Goal: Communication & Community: Answer question/provide support

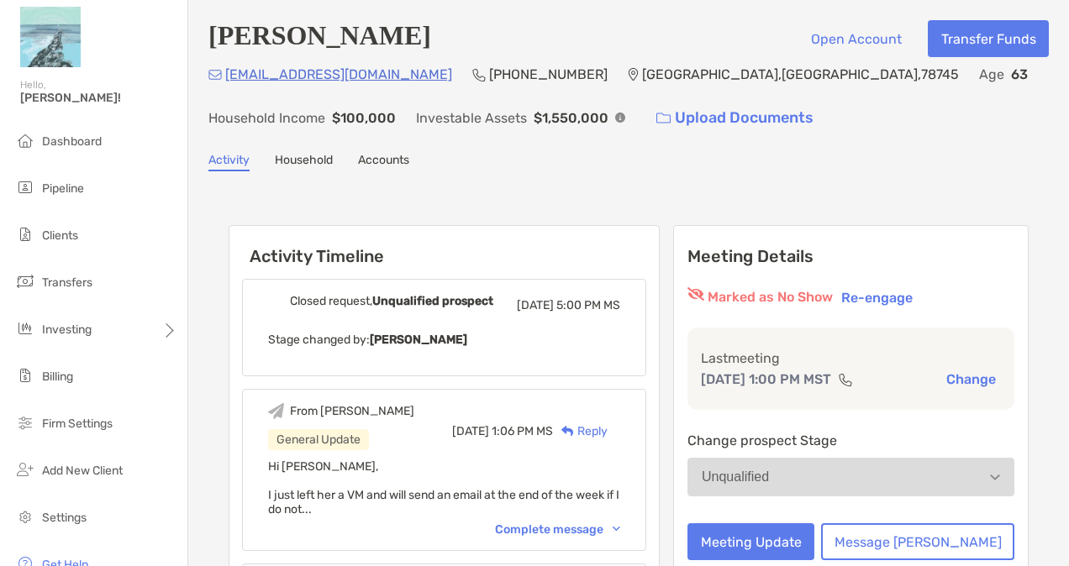
drag, startPoint x: 1018, startPoint y: 145, endPoint x: 1043, endPoint y: 294, distance: 150.8
click at [59, 192] on span "Pipeline" at bounding box center [63, 188] width 42 height 14
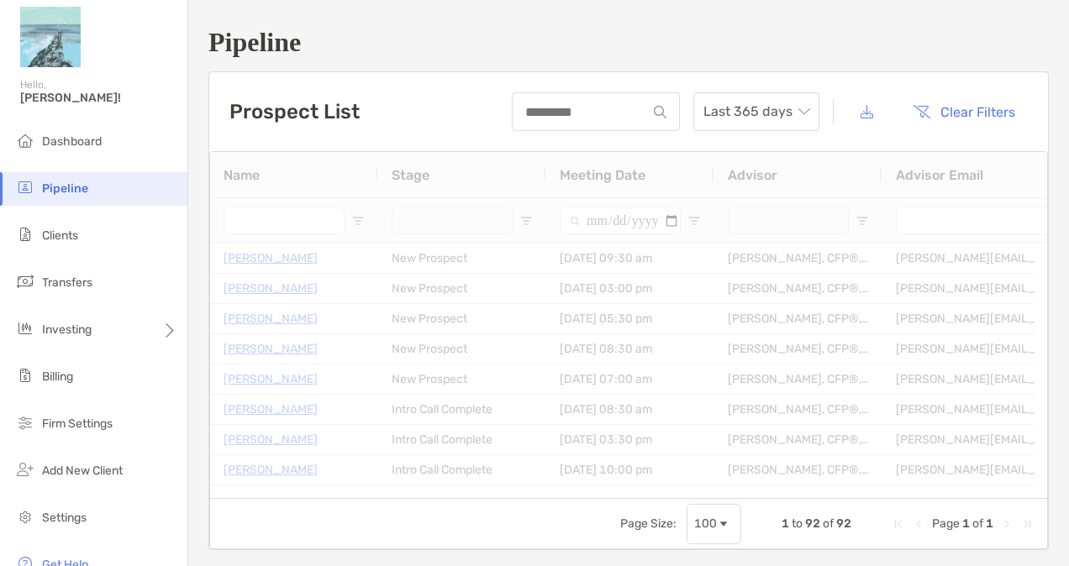
type input "**********"
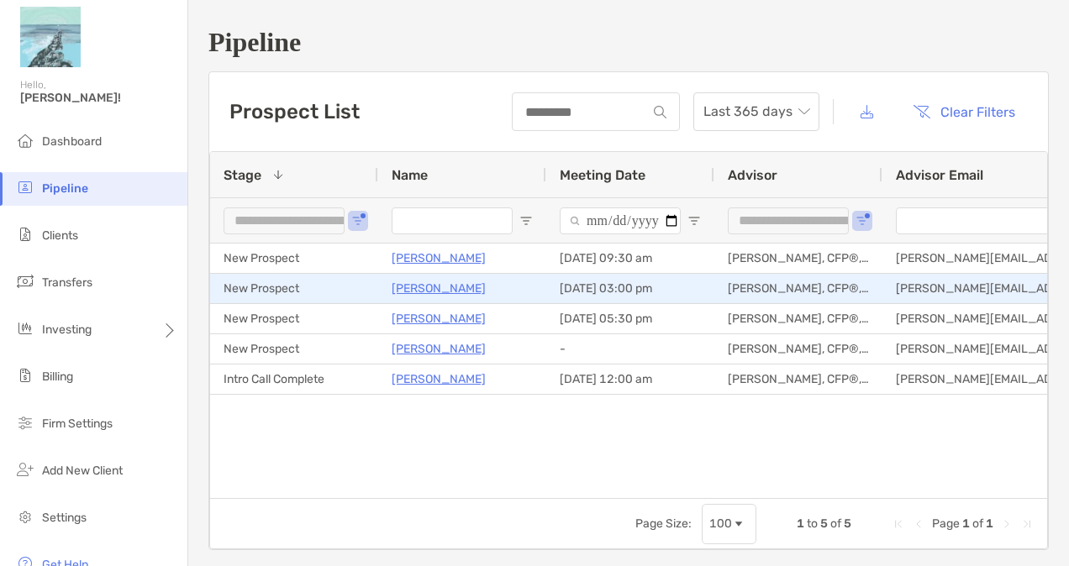
click at [440, 287] on p "[PERSON_NAME]" at bounding box center [438, 288] width 94 height 21
click at [433, 286] on p "[PERSON_NAME]" at bounding box center [438, 288] width 94 height 21
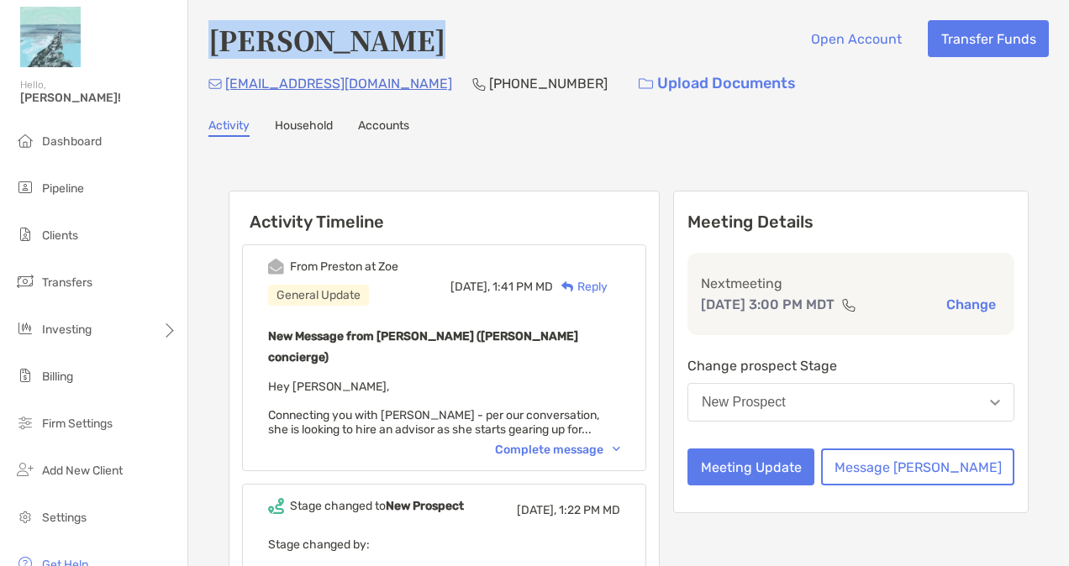
drag, startPoint x: 215, startPoint y: 45, endPoint x: 432, endPoint y: 45, distance: 216.7
click at [432, 45] on div "[PERSON_NAME] Open Account Transfer Funds" at bounding box center [628, 39] width 840 height 39
copy h4 "[PERSON_NAME]"
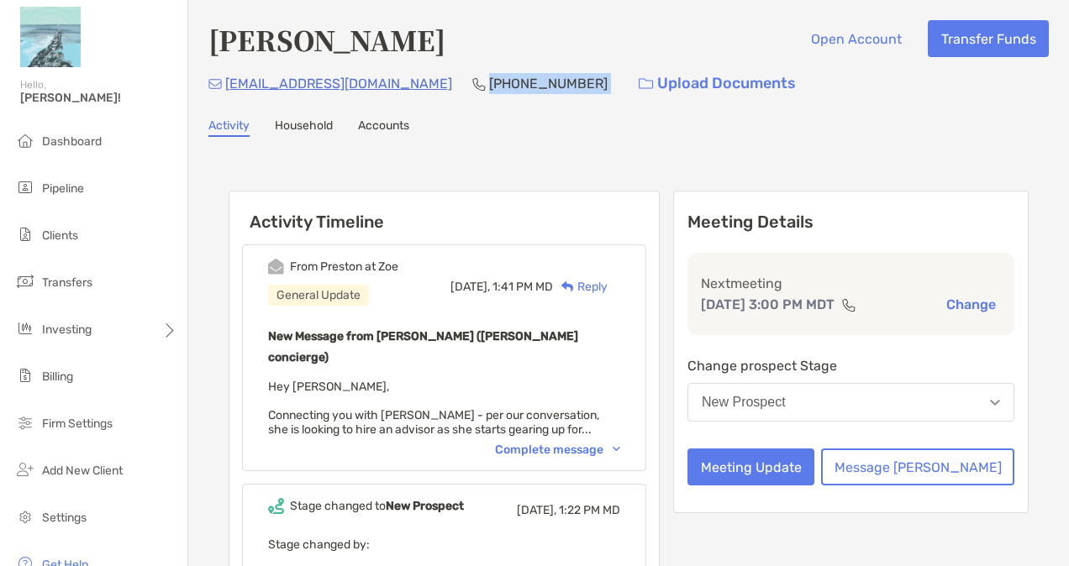
drag, startPoint x: 538, startPoint y: 90, endPoint x: 426, endPoint y: 98, distance: 112.0
click at [426, 98] on div "[EMAIL_ADDRESS][DOMAIN_NAME] [PHONE_NUMBER] Upload Documents" at bounding box center [628, 84] width 840 height 36
copy p "[PHONE_NUMBER]"
click at [607, 443] on div "Complete message" at bounding box center [557, 450] width 125 height 14
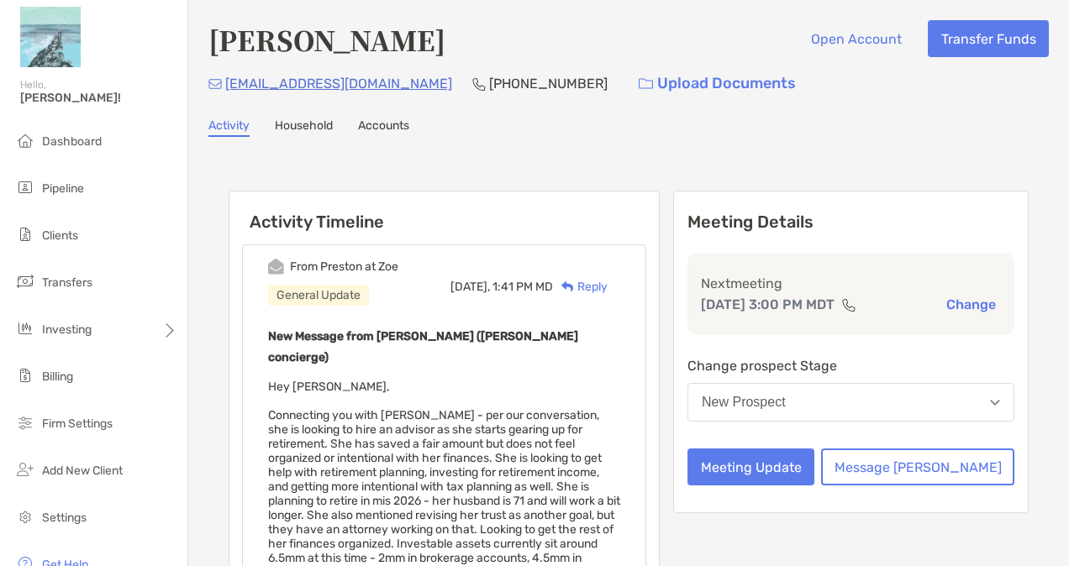
scroll to position [84, 0]
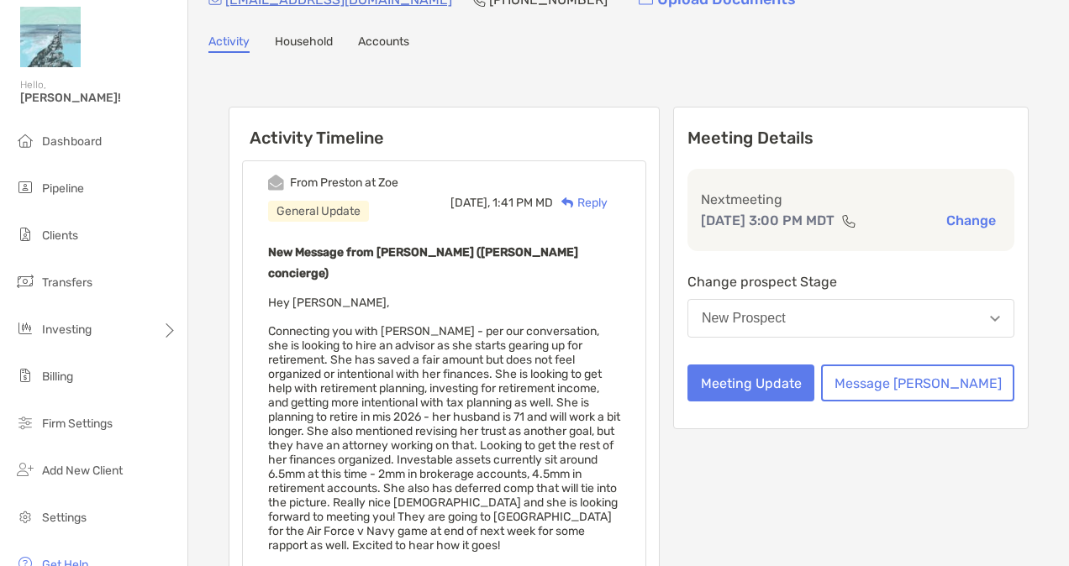
drag, startPoint x: 690, startPoint y: 396, endPoint x: 649, endPoint y: 401, distance: 41.5
click at [620, 401] on span "Hey [PERSON_NAME], Connecting you with [PERSON_NAME] - per our conversation, sh…" at bounding box center [444, 446] width 352 height 300
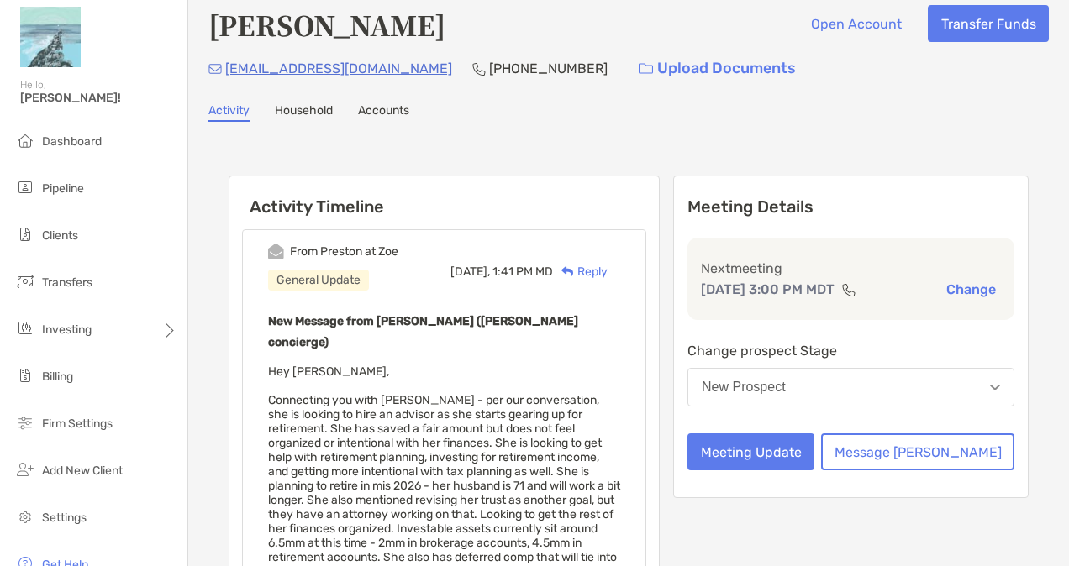
scroll to position [0, 0]
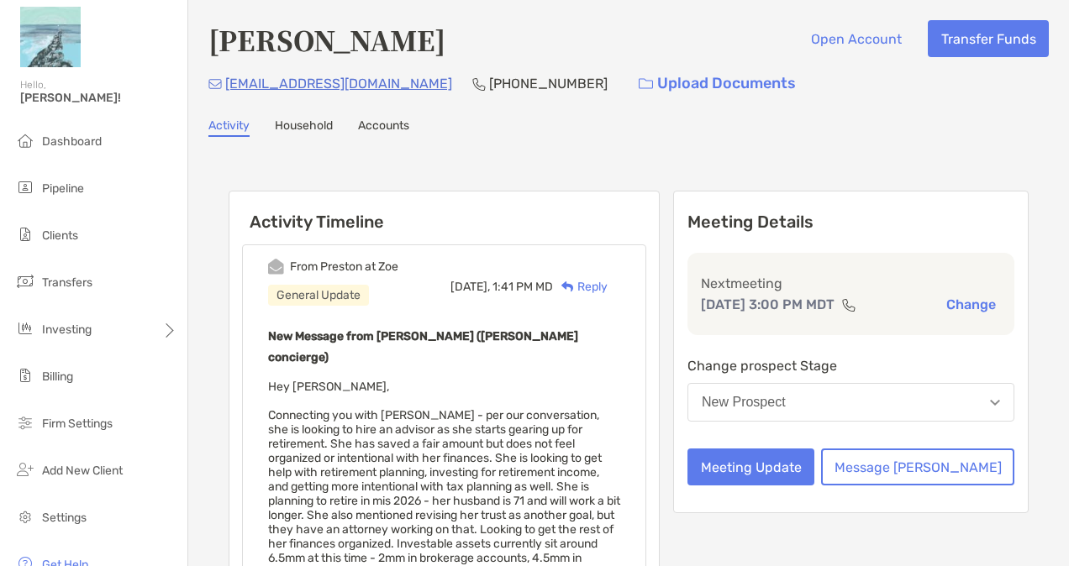
drag, startPoint x: 500, startPoint y: 268, endPoint x: 476, endPoint y: 202, distance: 70.4
click at [476, 202] on h6 "Activity Timeline" at bounding box center [443, 212] width 429 height 40
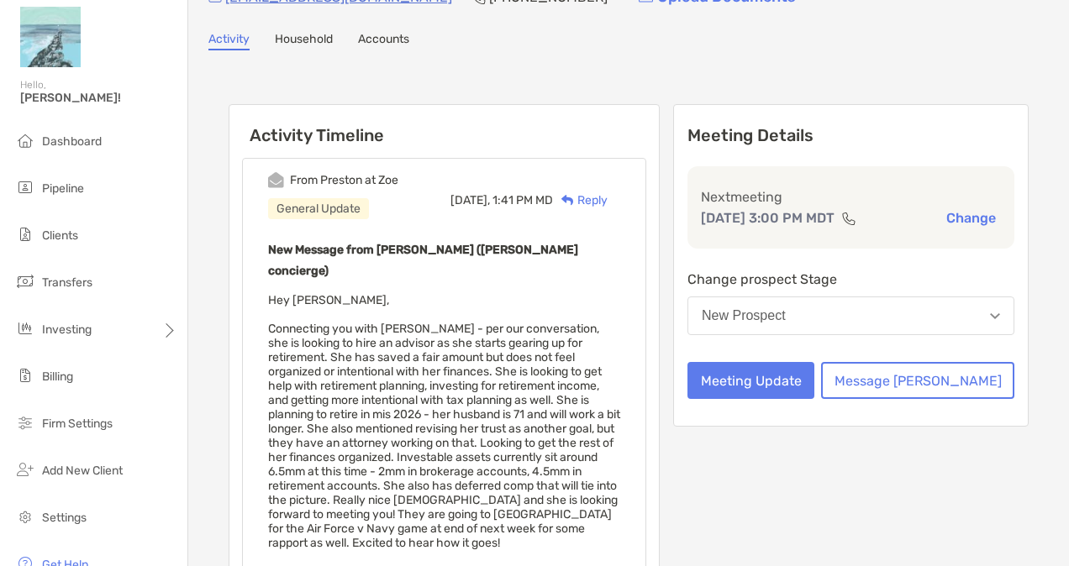
scroll to position [168, 0]
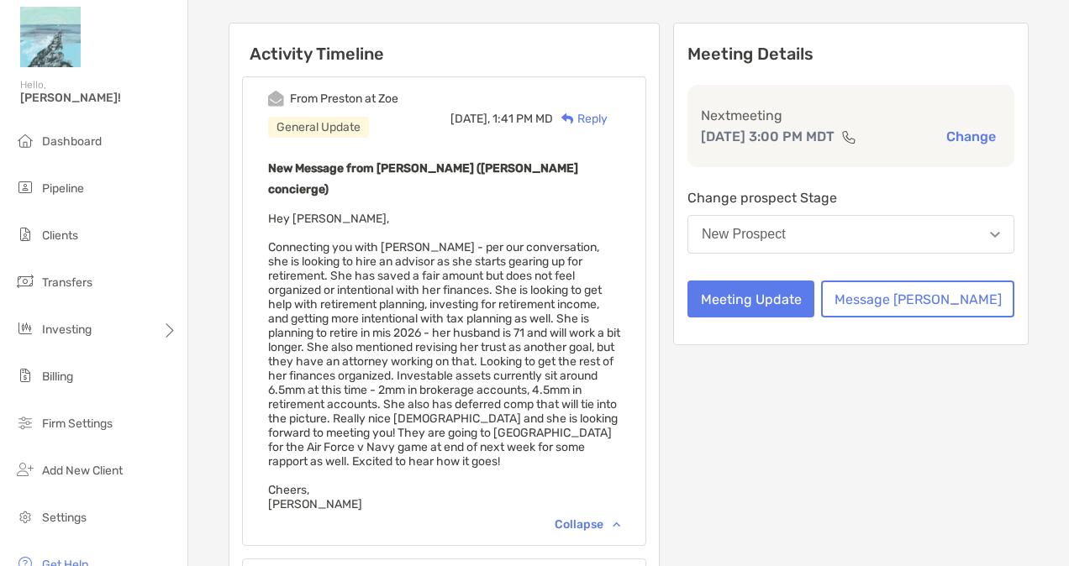
drag, startPoint x: 269, startPoint y: 195, endPoint x: 329, endPoint y: 432, distance: 244.5
click at [329, 432] on div "New Message from [PERSON_NAME] ([PERSON_NAME] concierge) Hey [PERSON_NAME], [GE…" at bounding box center [444, 335] width 352 height 354
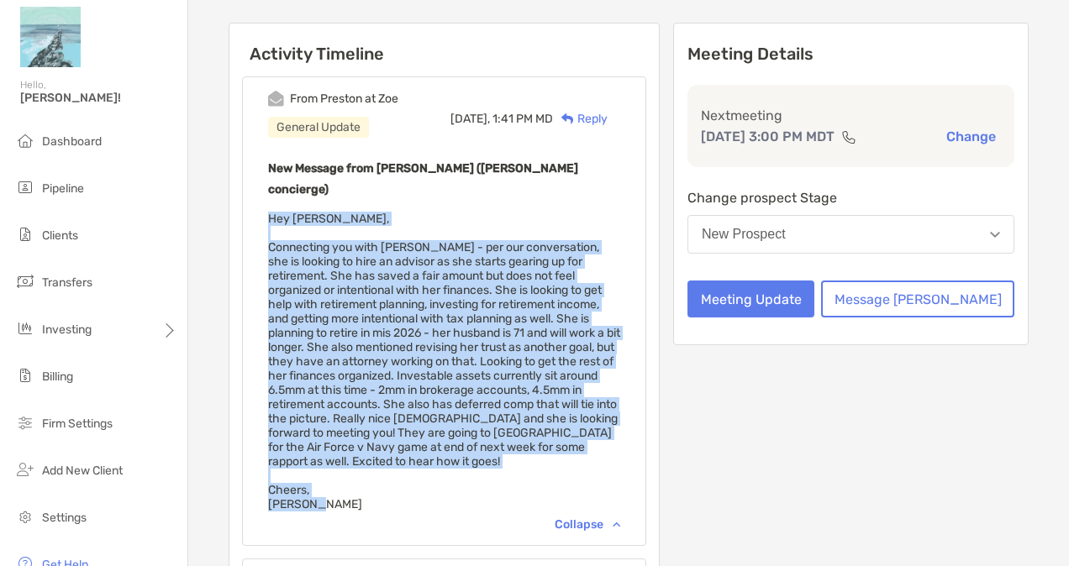
copy span "Hey [PERSON_NAME], Connecting you with [PERSON_NAME] - per our conversation, sh…"
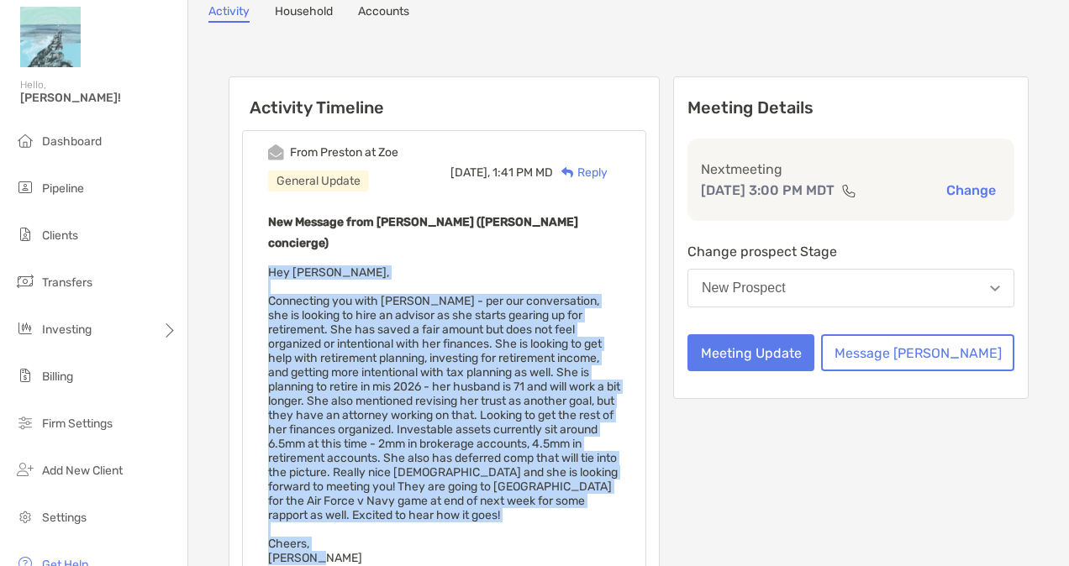
scroll to position [0, 0]
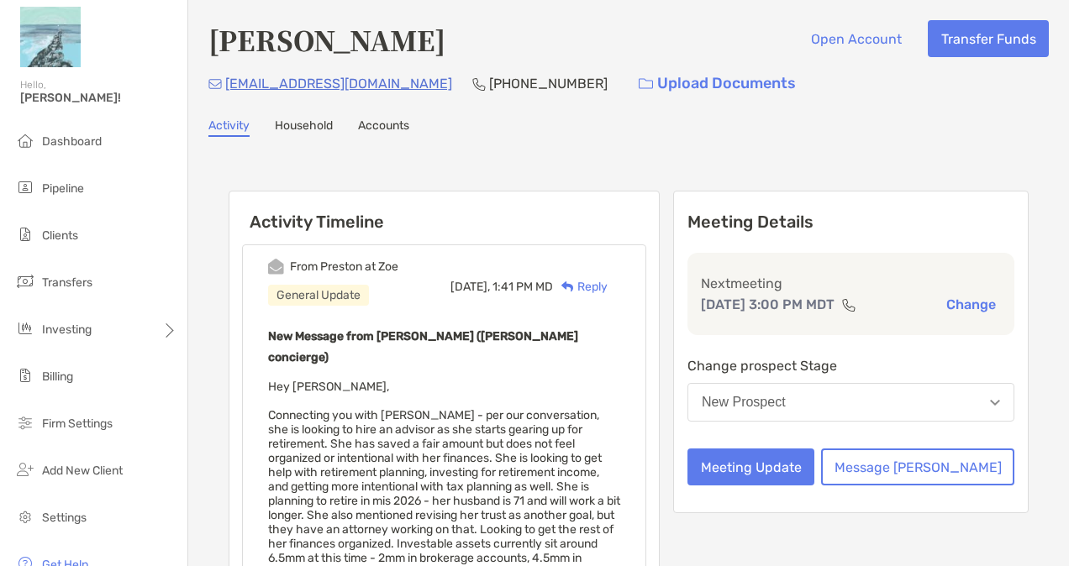
click at [870, 102] on div "[PERSON_NAME] Open Account Transfer Funds [EMAIL_ADDRESS][DOMAIN_NAME] [PHONE_N…" at bounding box center [628, 508] width 880 height 1016
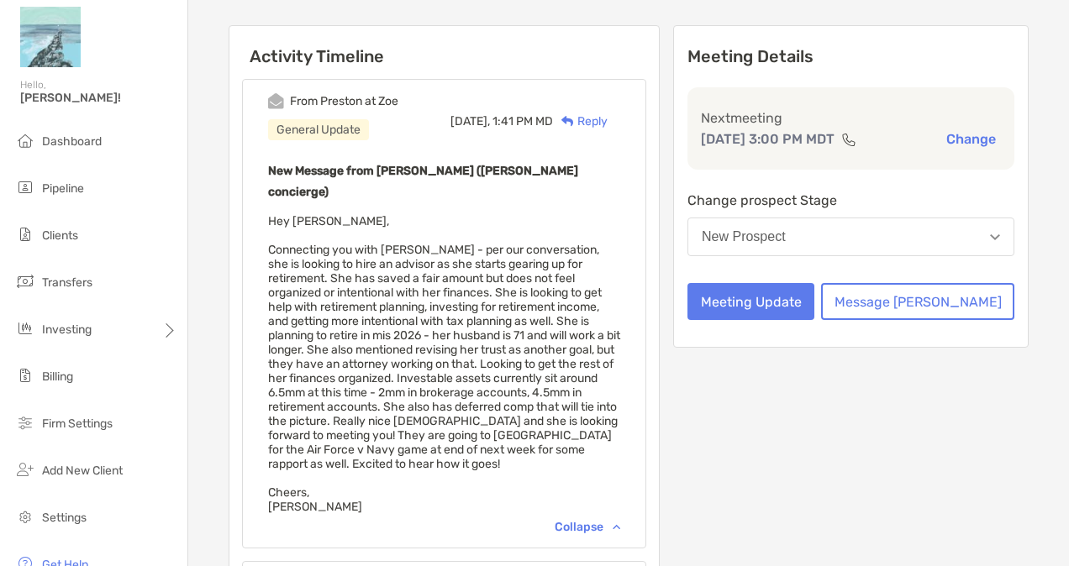
scroll to position [168, 0]
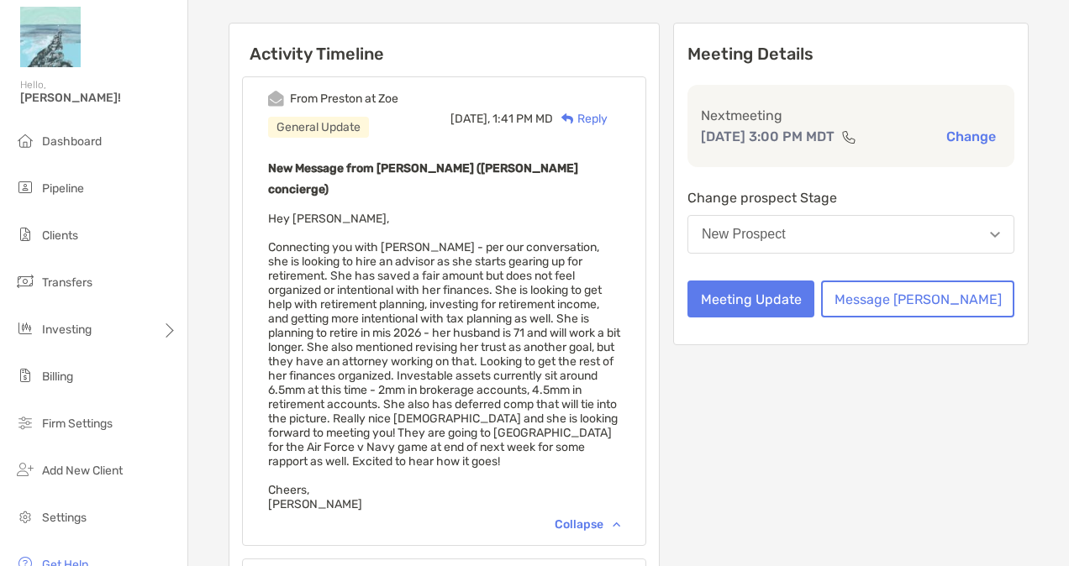
click at [620, 102] on div "[DATE], 1:41 PM MD Reply" at bounding box center [535, 118] width 170 height 55
click at [607, 113] on div "Reply" at bounding box center [580, 119] width 55 height 18
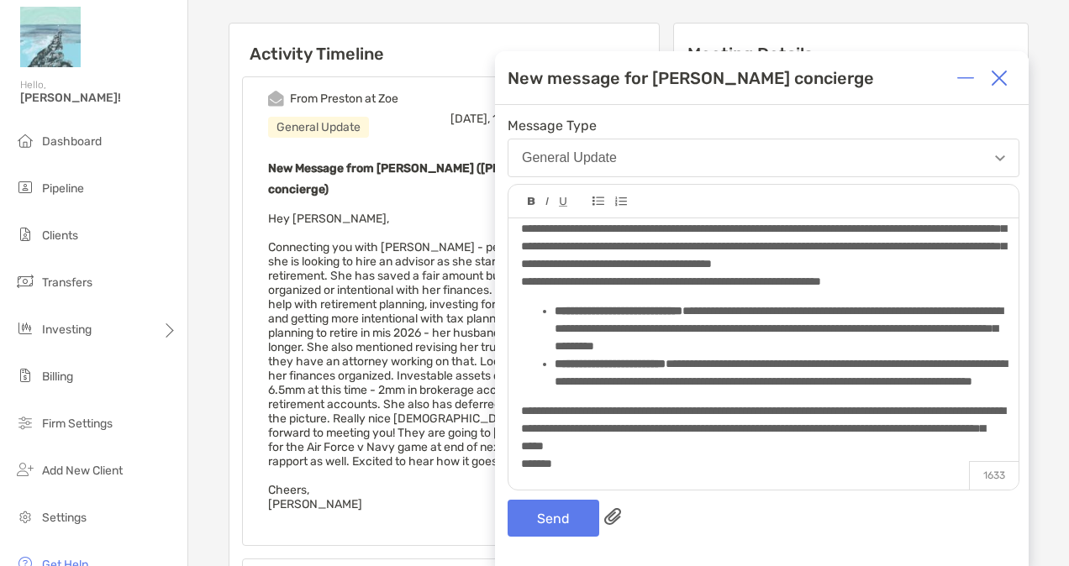
scroll to position [258, 0]
click at [556, 516] on button "Send" at bounding box center [553, 518] width 92 height 37
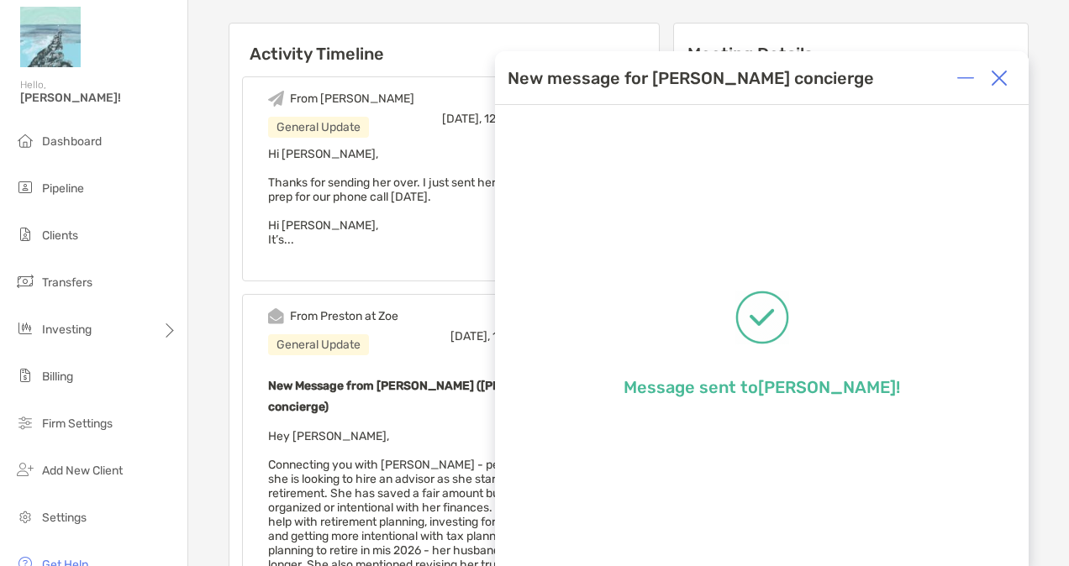
click at [1002, 68] on div at bounding box center [999, 78] width 34 height 34
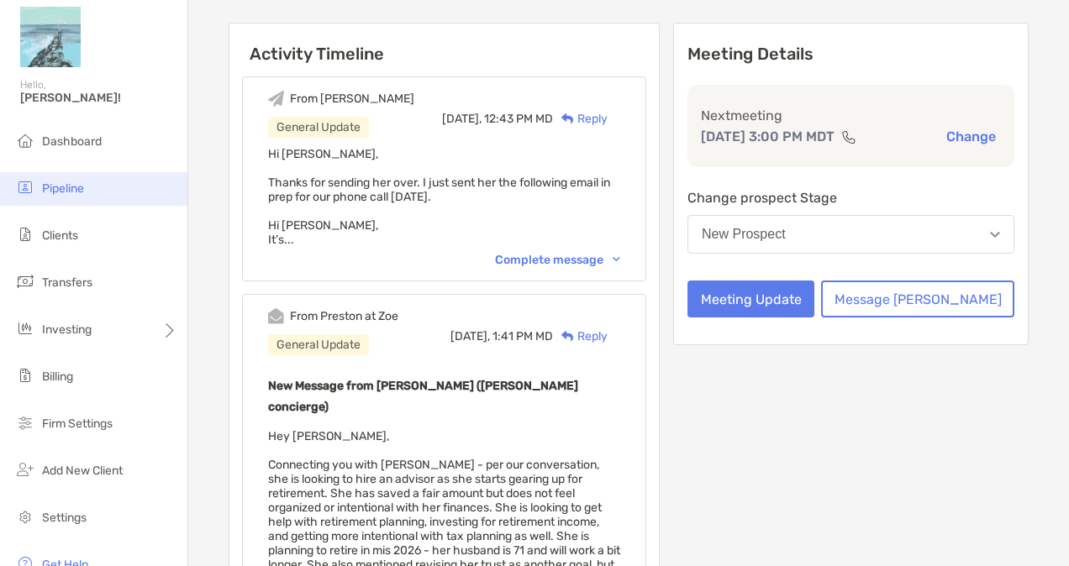
click at [80, 182] on span "Pipeline" at bounding box center [63, 188] width 42 height 14
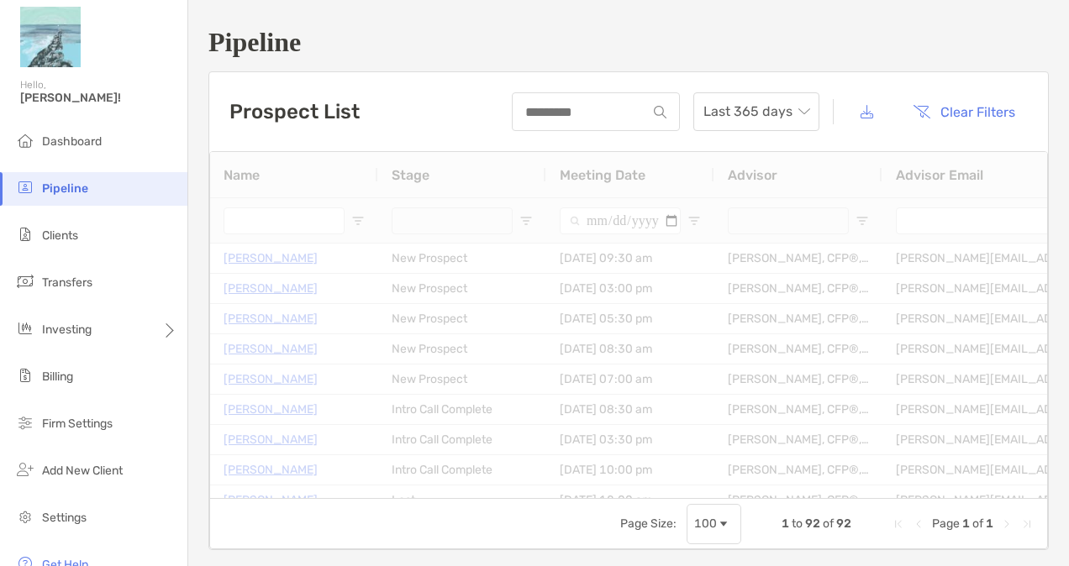
type input "**********"
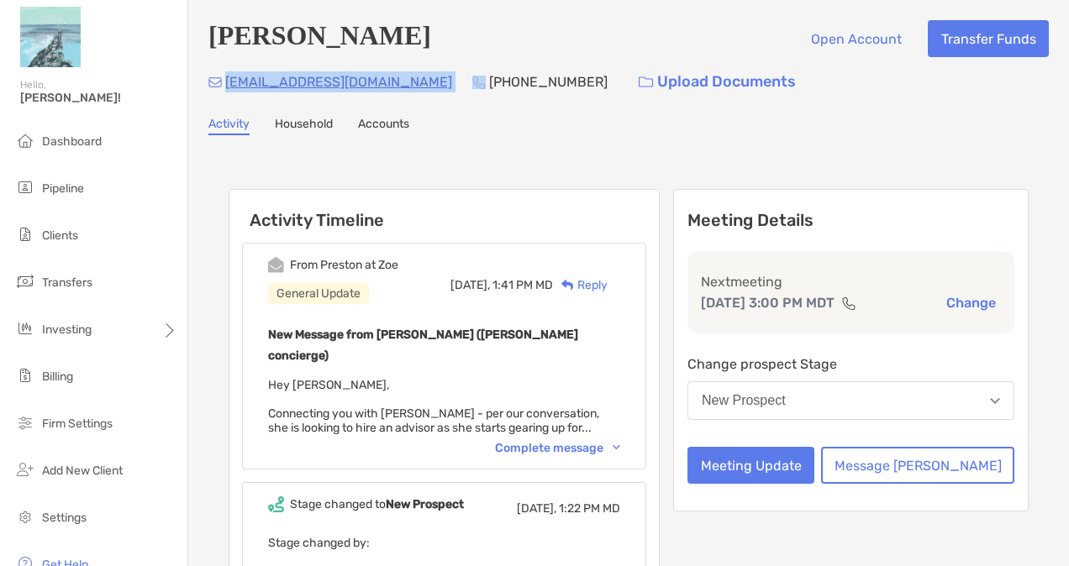
drag, startPoint x: 401, startPoint y: 89, endPoint x: 225, endPoint y: 89, distance: 175.6
click at [225, 89] on div "[EMAIL_ADDRESS][DOMAIN_NAME] [PHONE_NUMBER] Upload Documents" at bounding box center [628, 82] width 840 height 36
copy p "[EMAIL_ADDRESS][DOMAIN_NAME]"
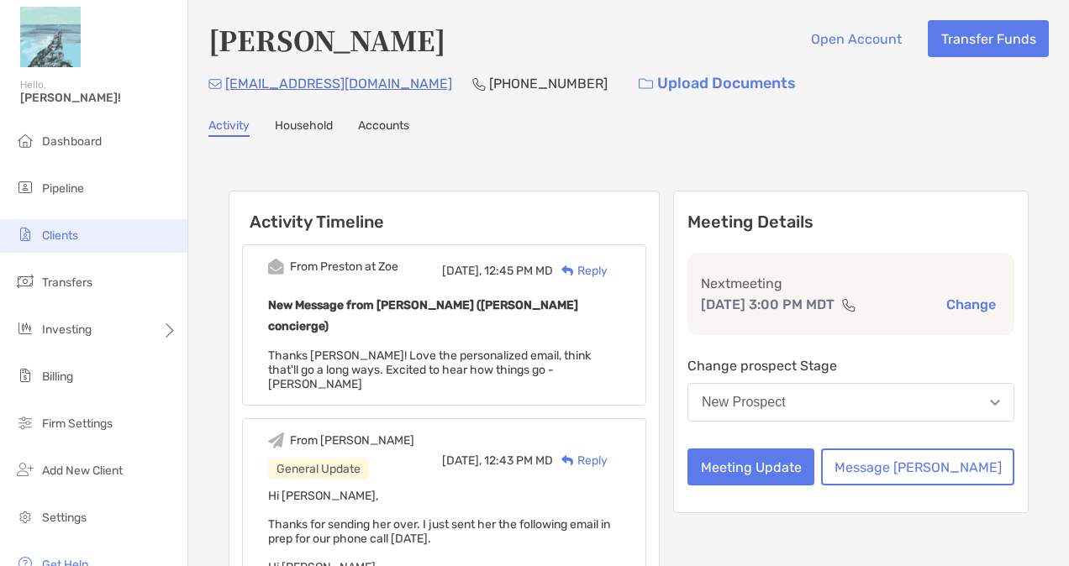
click at [71, 235] on span "Clients" at bounding box center [60, 236] width 36 height 14
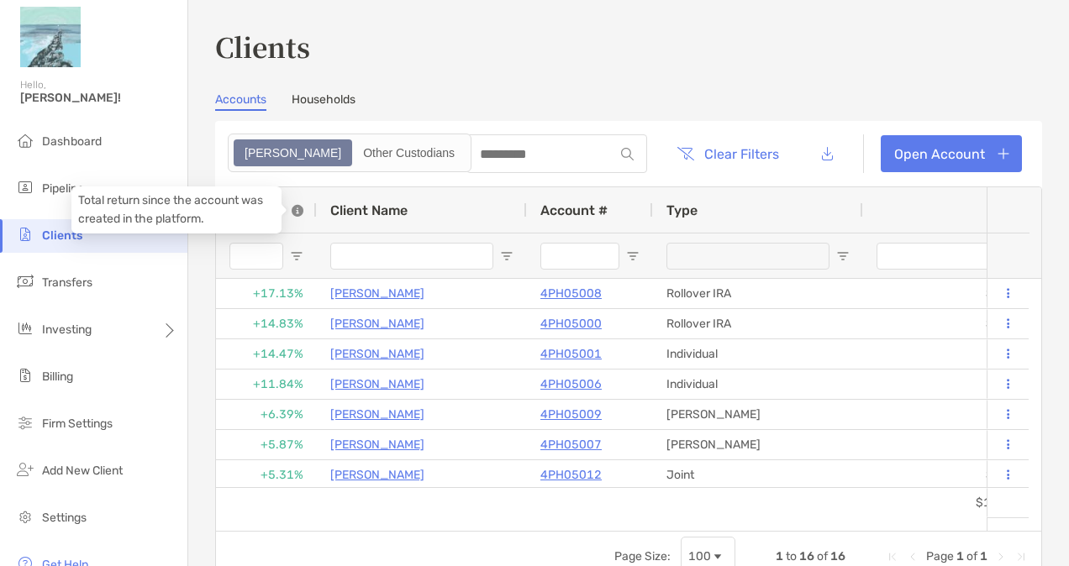
click at [296, 205] on icon at bounding box center [298, 211] width 12 height 12
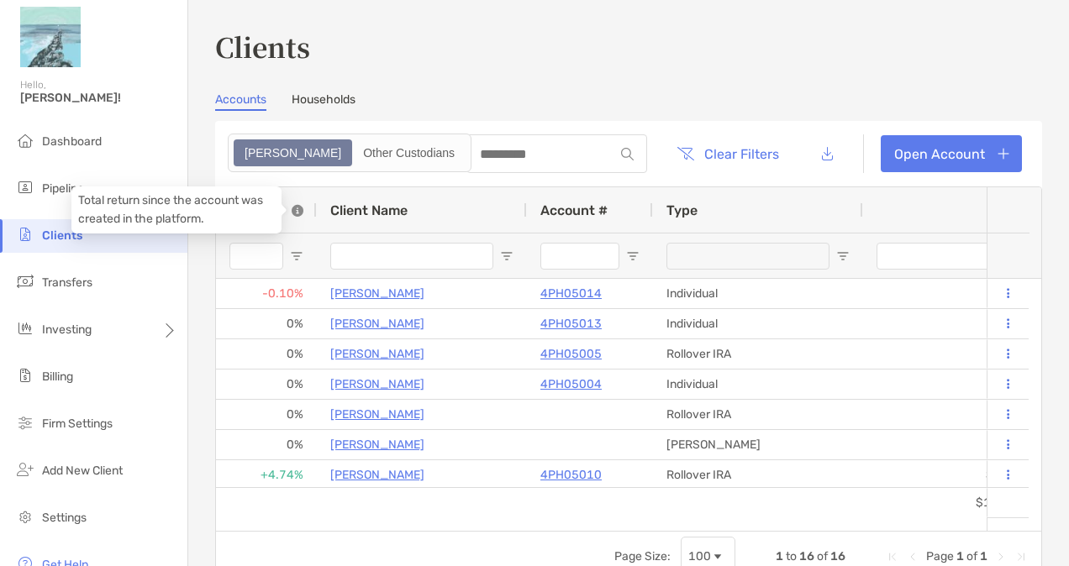
click at [296, 205] on icon at bounding box center [298, 211] width 12 height 12
